Goal: Transaction & Acquisition: Purchase product/service

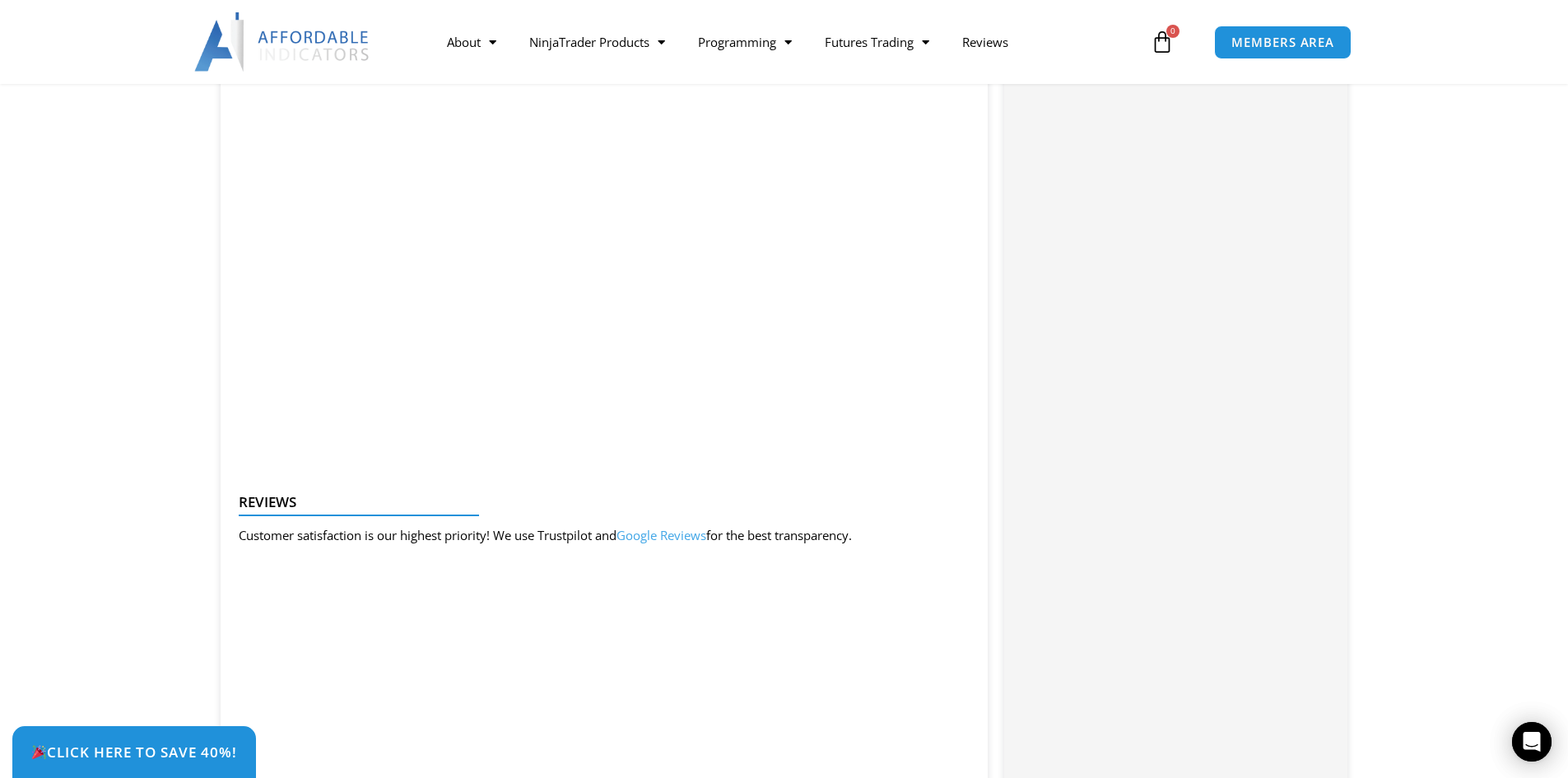
scroll to position [1729, 0]
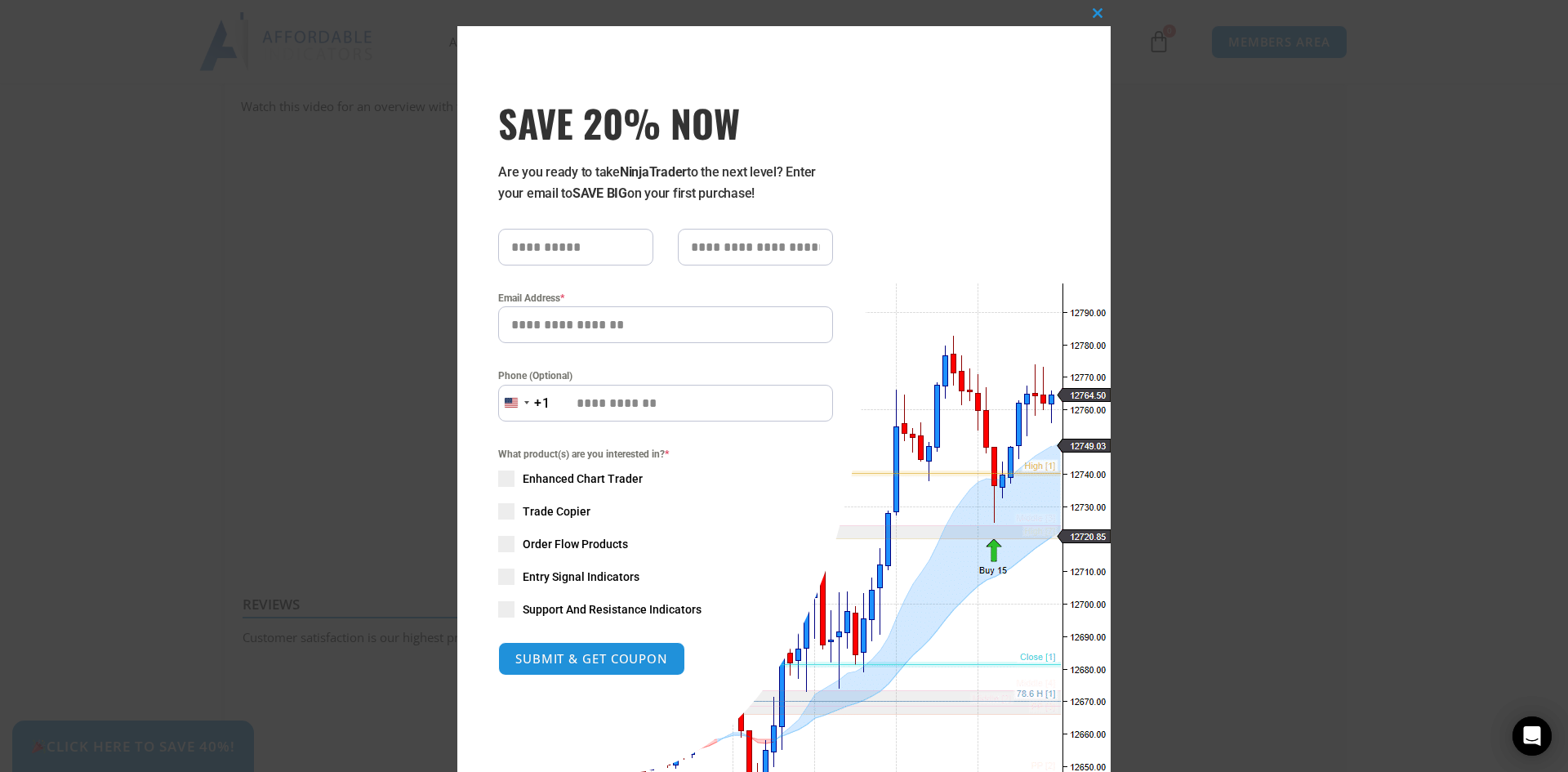
click at [1253, 195] on div "Close this module SAVE 20% NOW Are you ready to take NinjaTrader to the next le…" at bounding box center [784, 386] width 1568 height 772
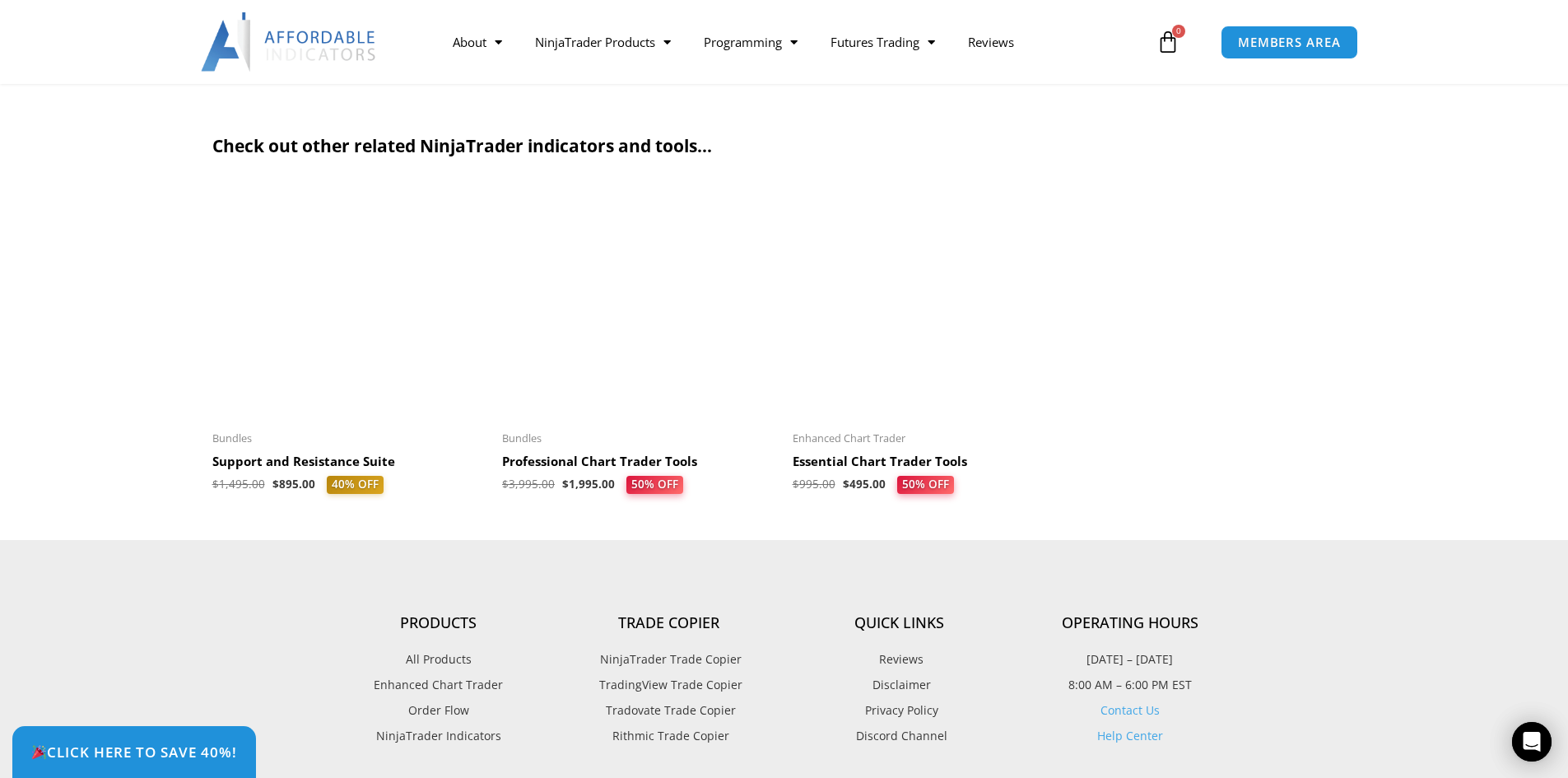
scroll to position [3621, 0]
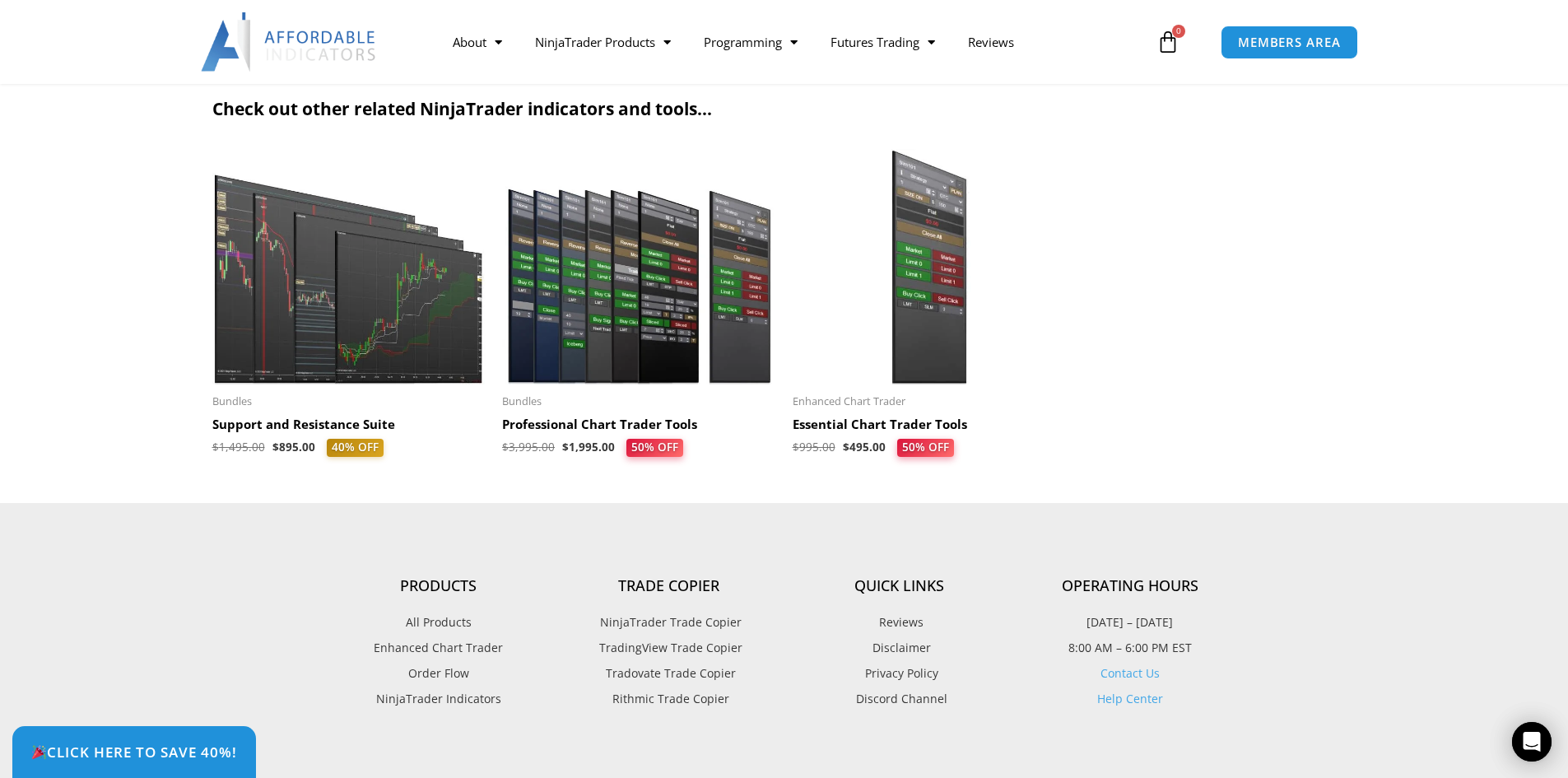
click at [673, 311] on img at bounding box center [639, 267] width 274 height 235
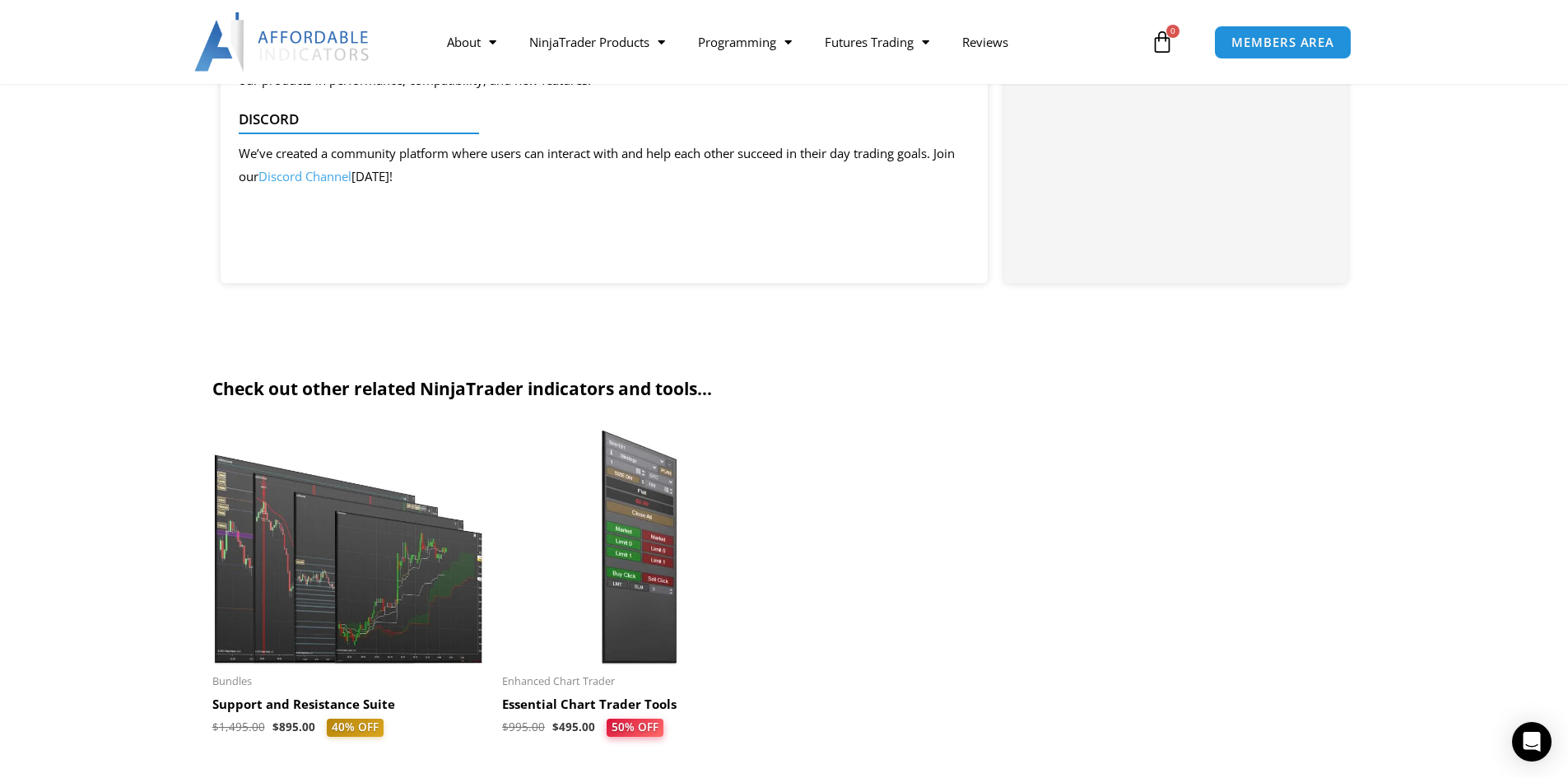
scroll to position [1399, 0]
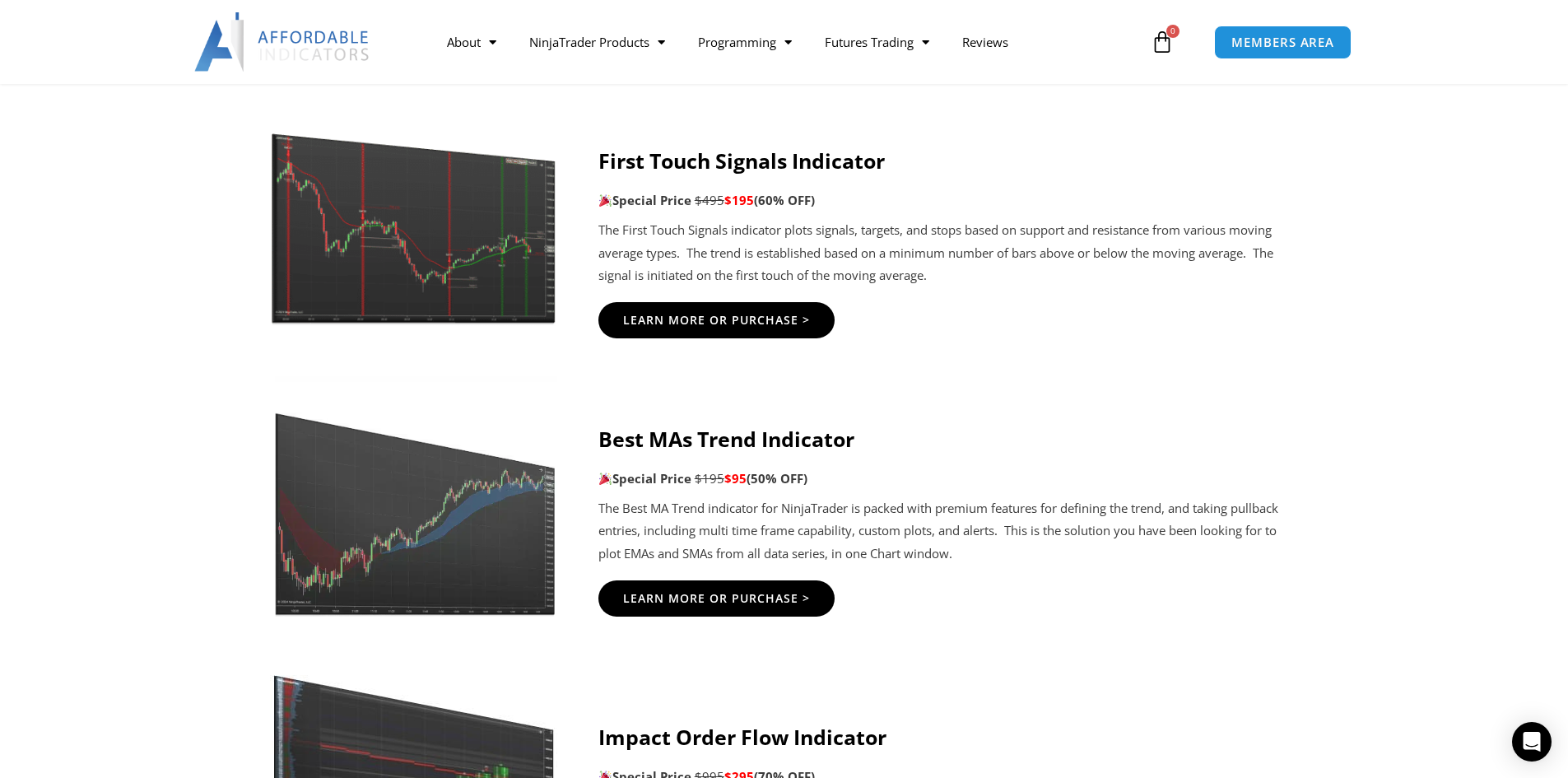
scroll to position [3210, 0]
